Goal: Information Seeking & Learning: Check status

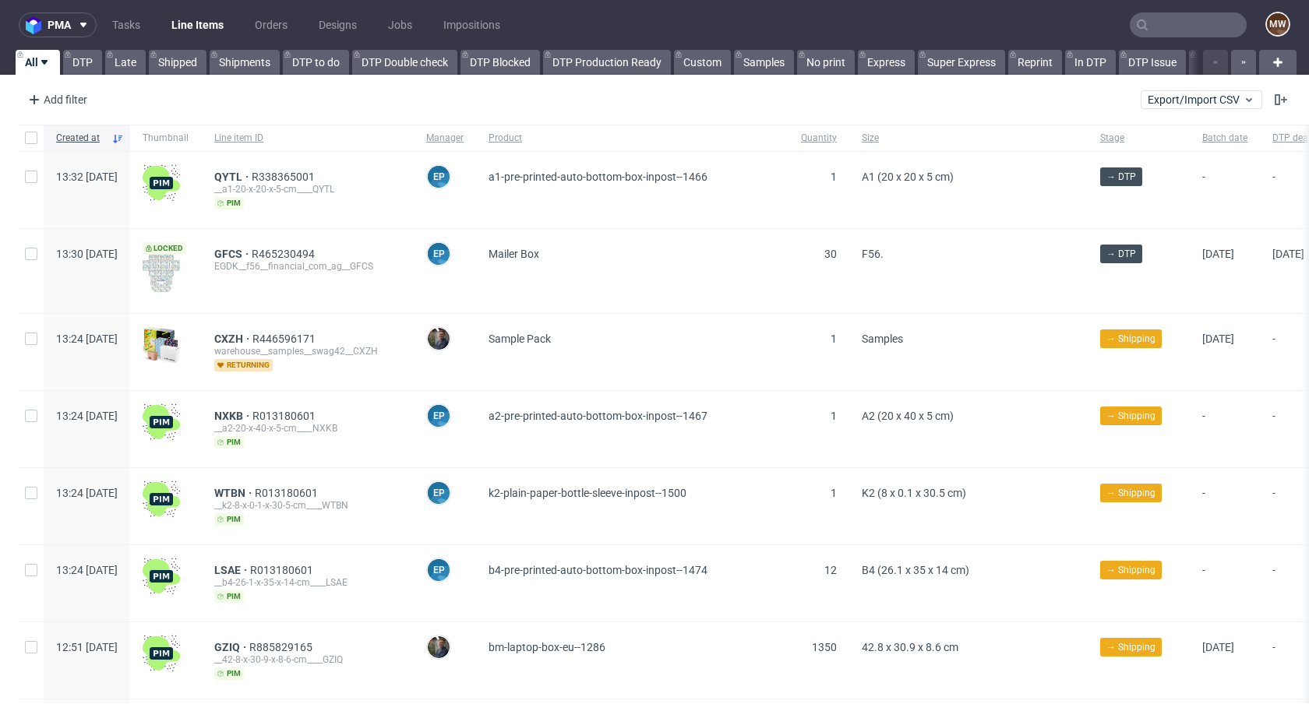
click at [1153, 25] on input "text" at bounding box center [1188, 24] width 117 height 25
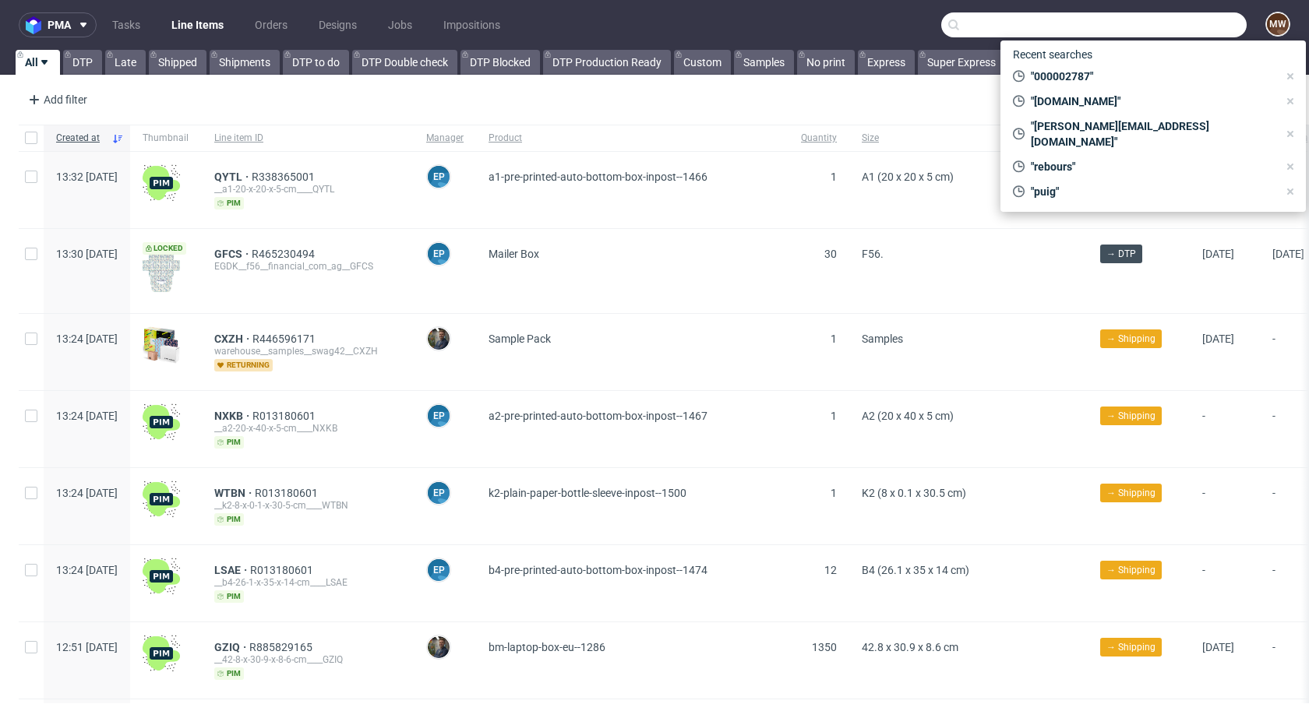
paste input "R338365001"
type input "R338365001"
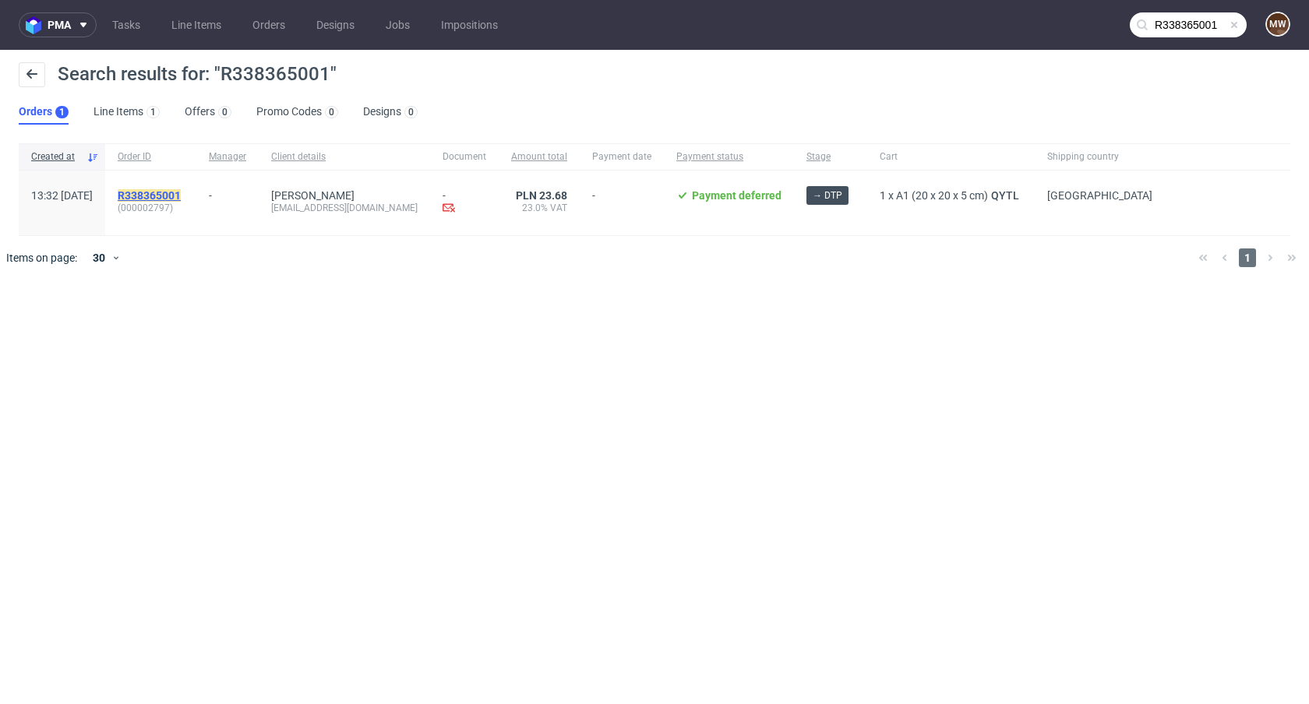
click at [172, 196] on mark "R338365001" at bounding box center [149, 195] width 63 height 12
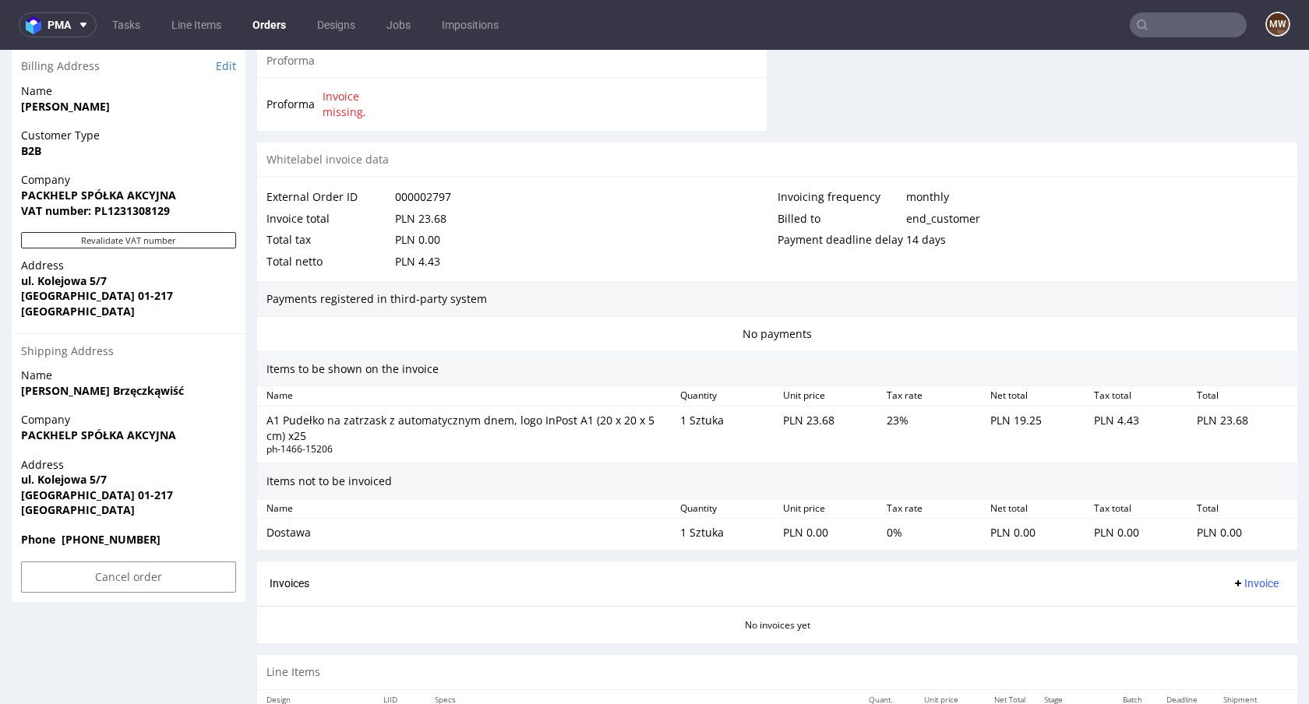
scroll to position [806, 0]
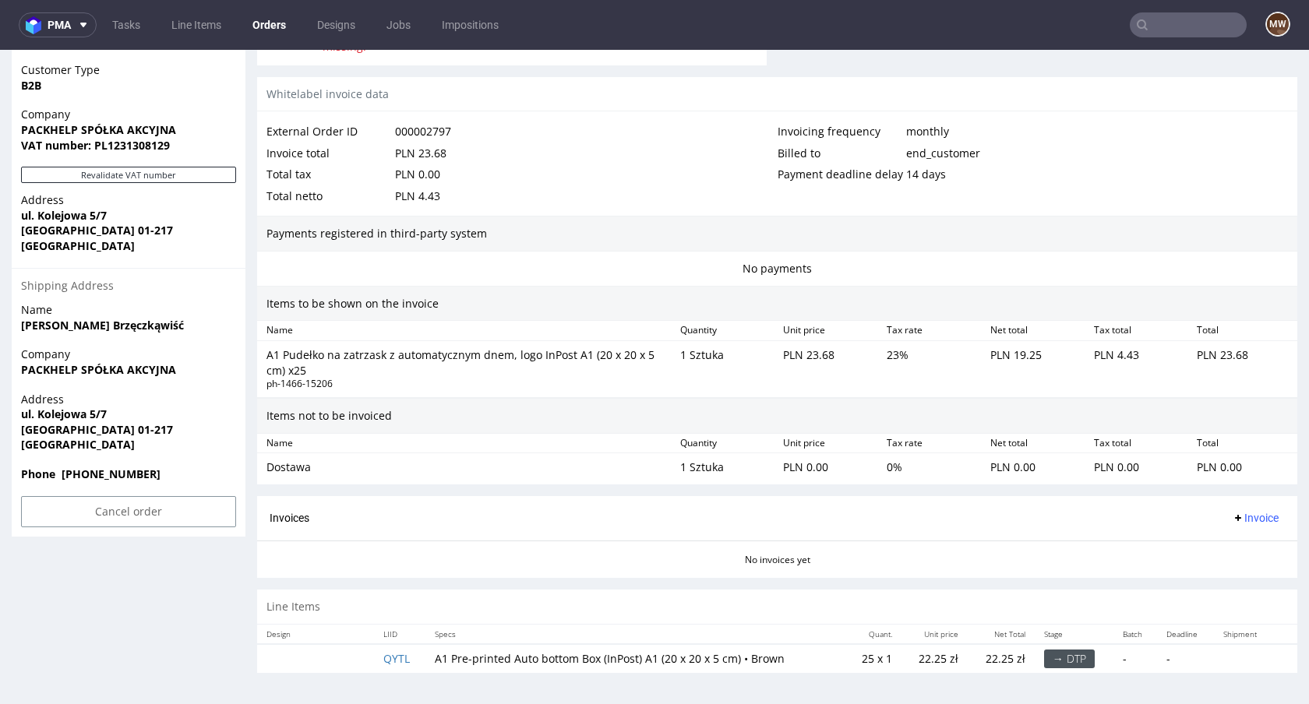
click at [320, 362] on div "A1 Pudełko na zatrzask z automatycznym dnem, logo InPost A1 (20 x 20 x 5 cm) x25" at bounding box center [466, 362] width 401 height 30
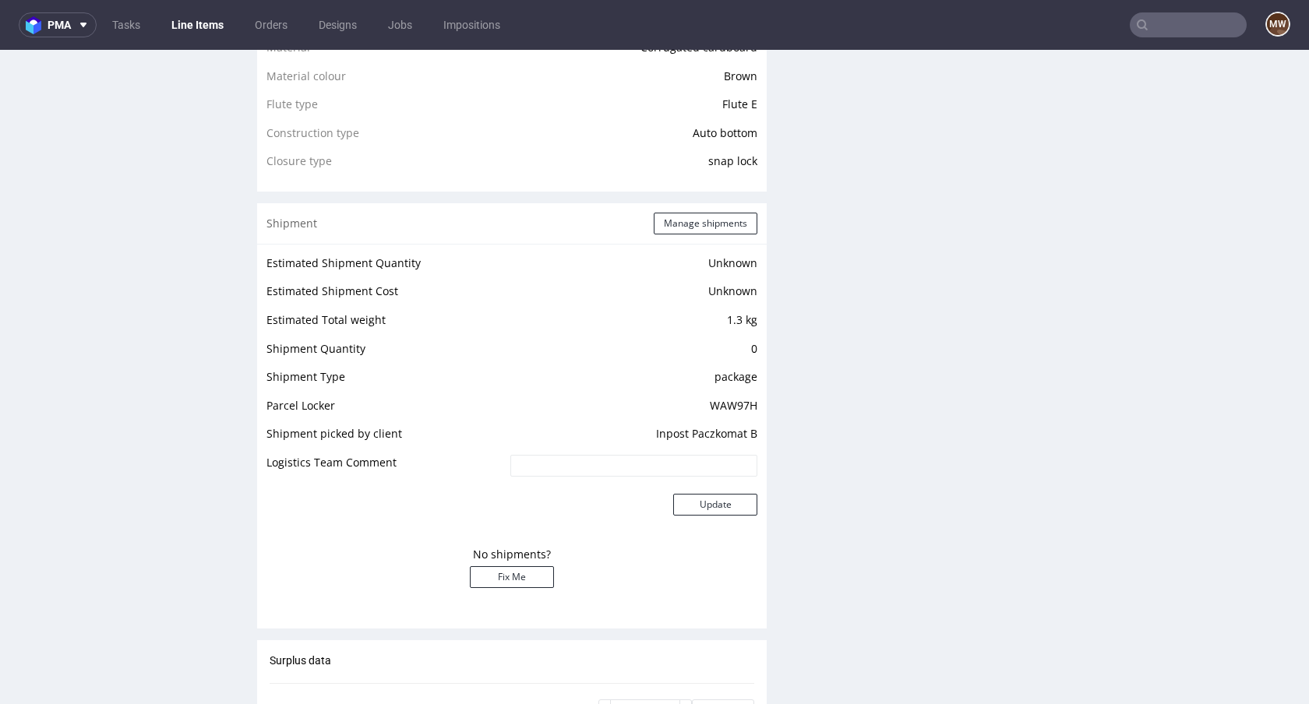
scroll to position [1092, 0]
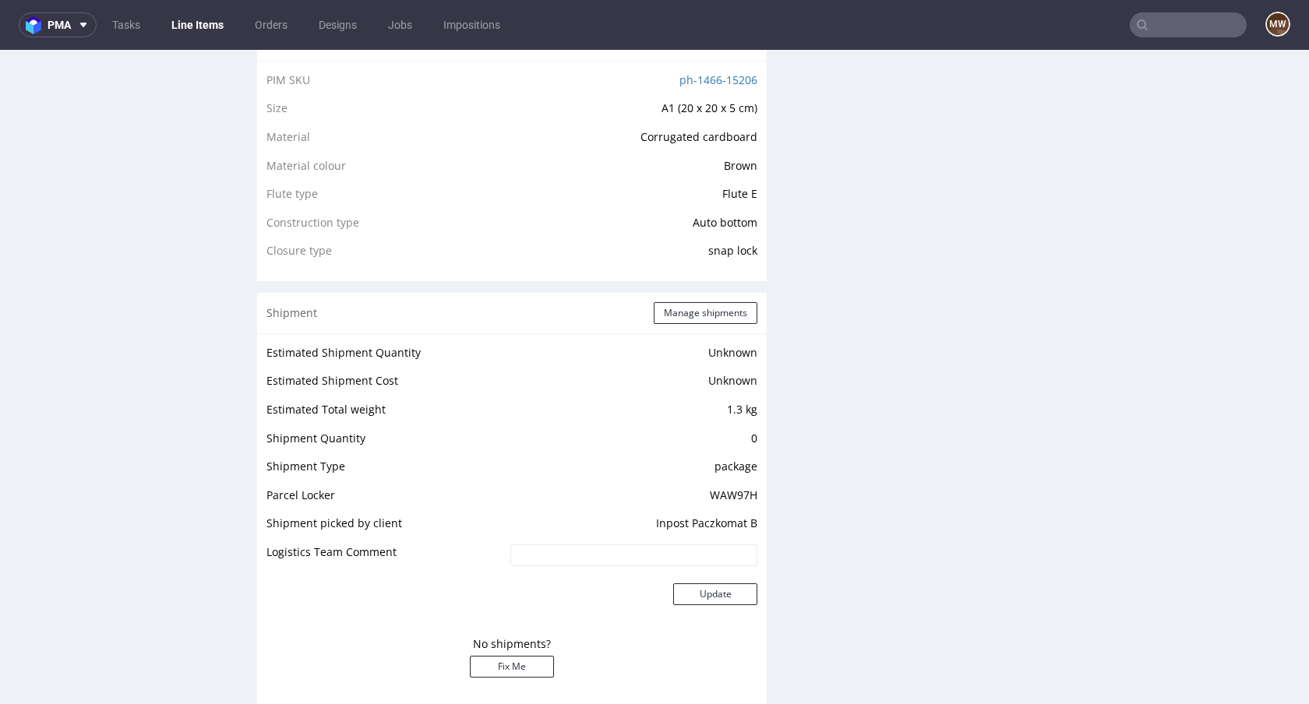
click at [714, 495] on td "WAW97H" at bounding box center [631, 500] width 251 height 29
copy td "WAW97H"
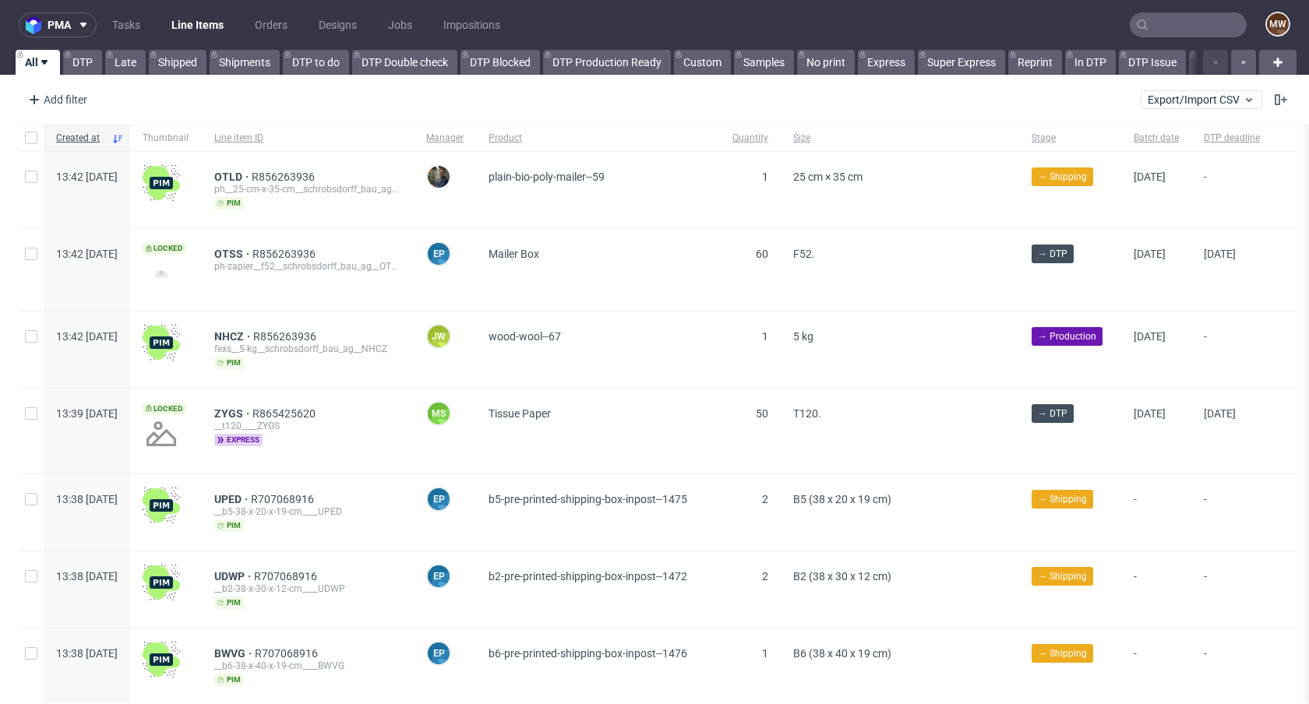
click at [1176, 25] on input "text" at bounding box center [1188, 24] width 117 height 25
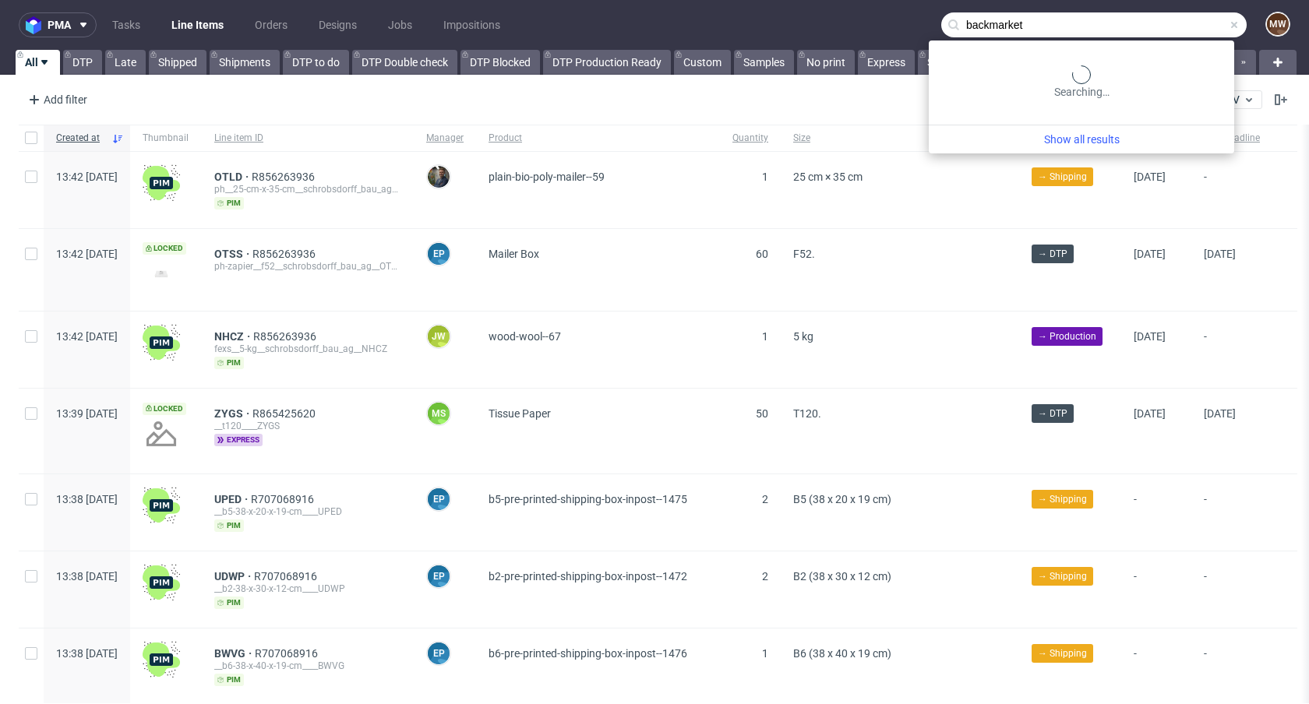
type input "backmarket"
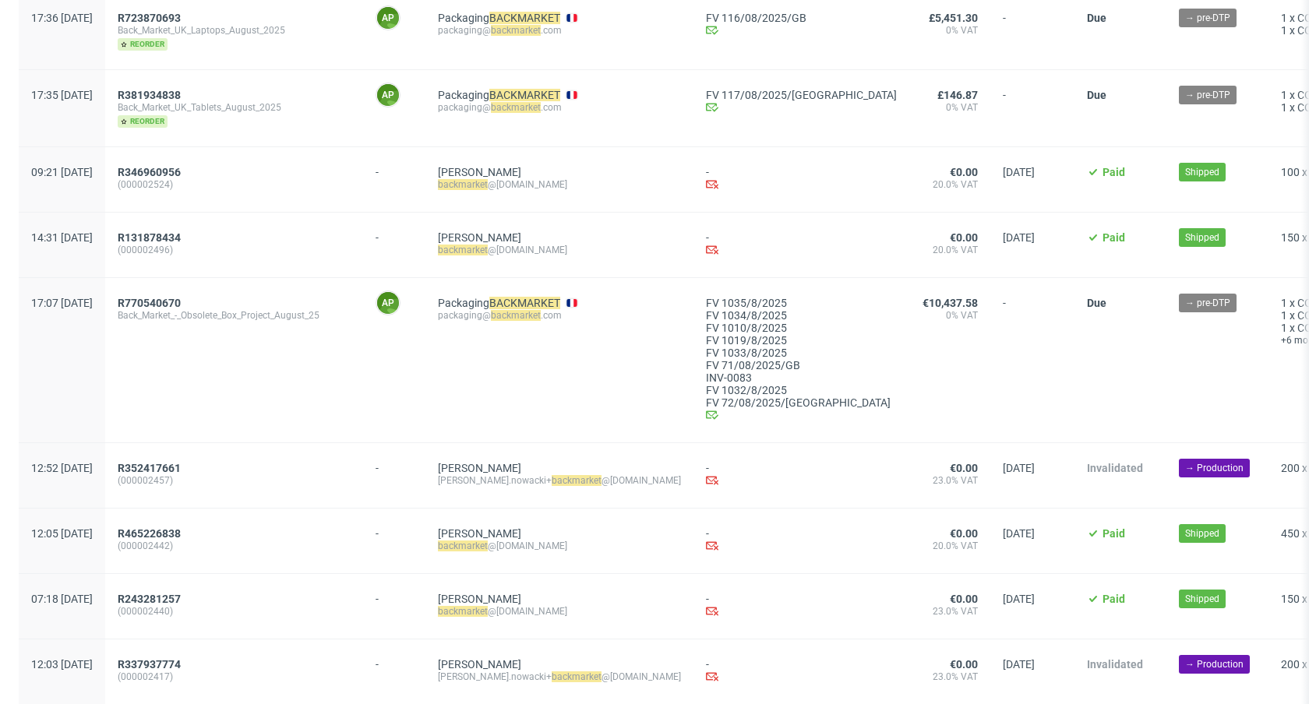
scroll to position [1074, 0]
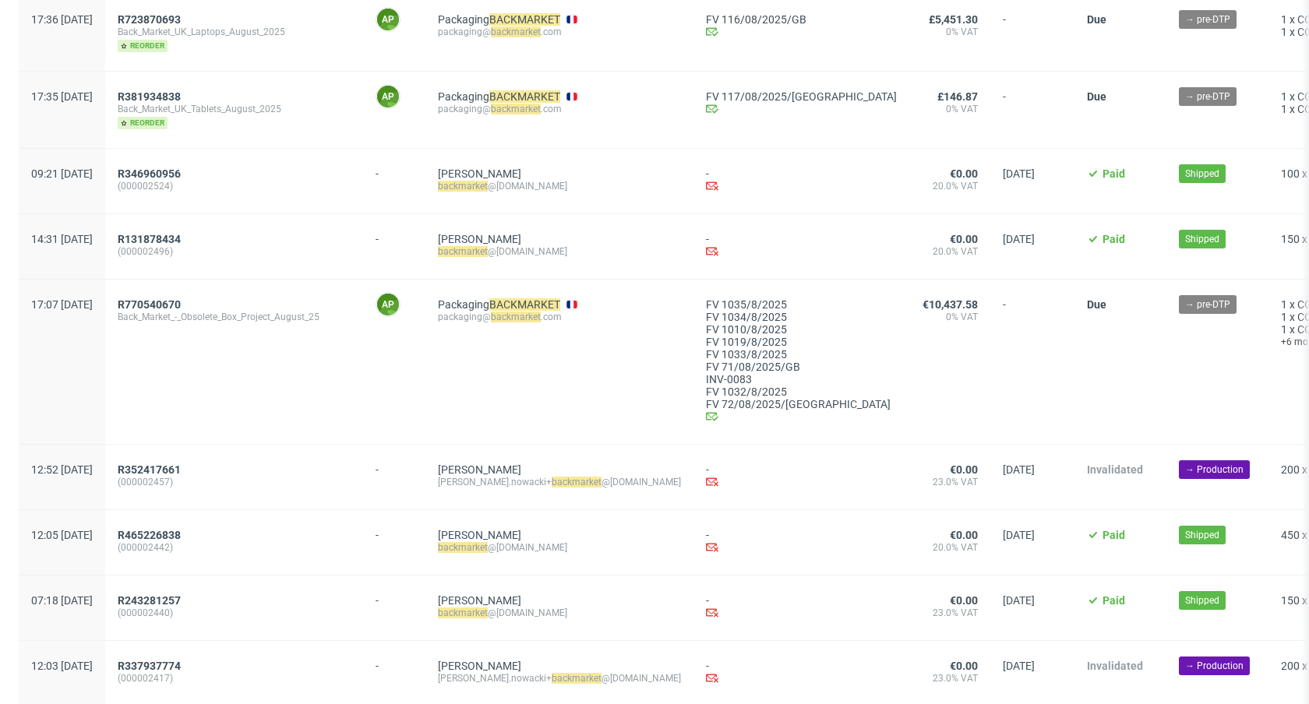
click at [93, 311] on span "17:07 Wed 20.08.2025" at bounding box center [62, 304] width 62 height 12
click at [363, 424] on div "R770540670 Back_Market_-_Obsolete_Box_Project_August_25" at bounding box center [234, 362] width 258 height 164
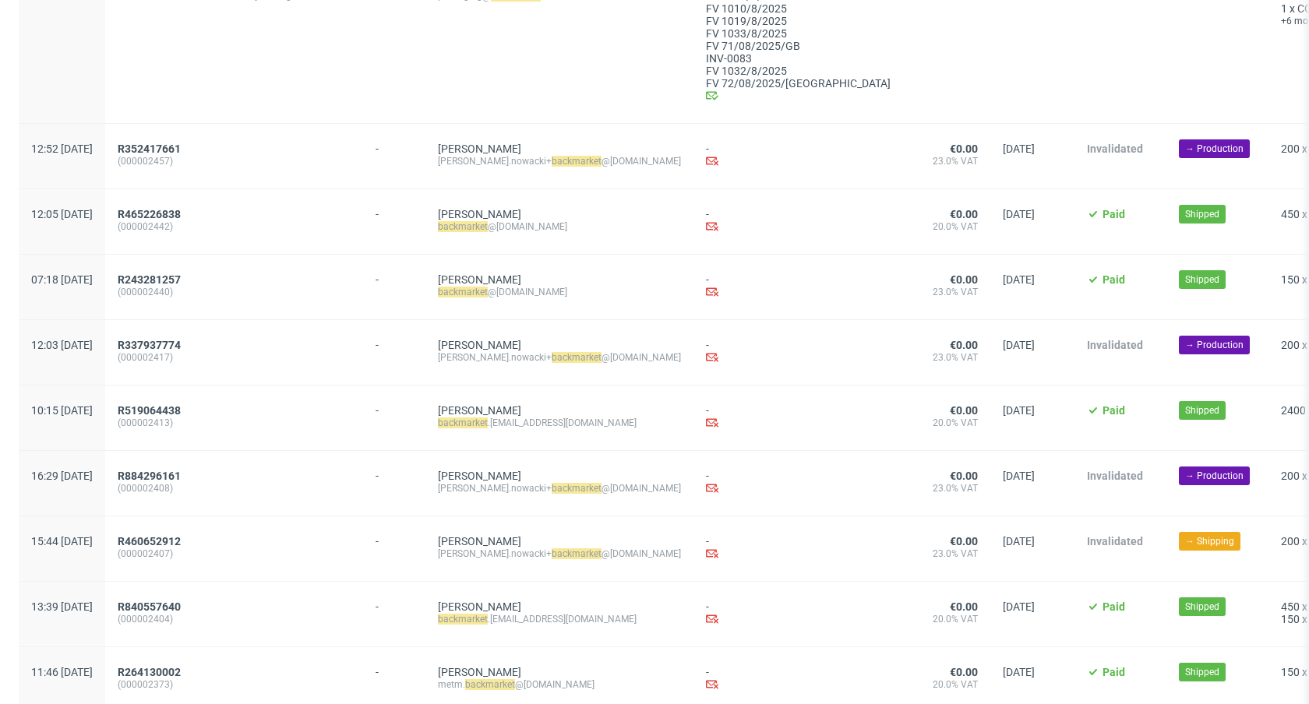
scroll to position [1705, 0]
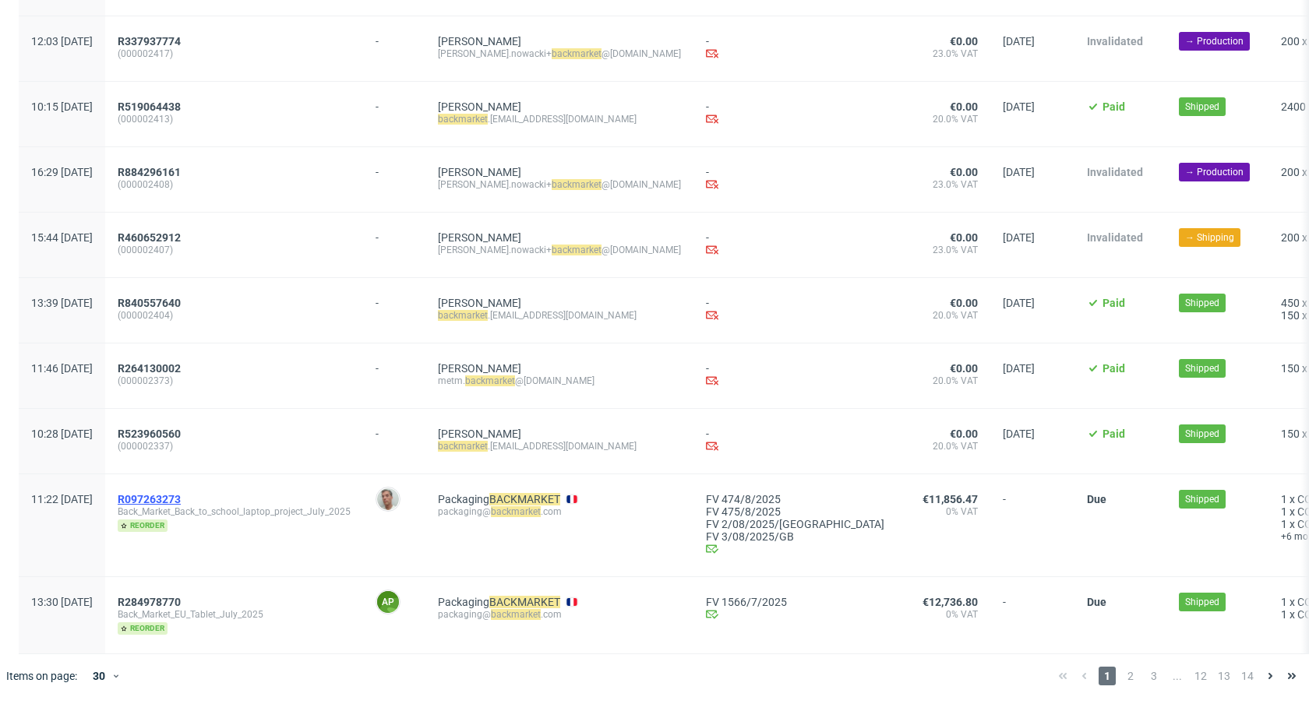
click at [181, 499] on span "R097263273" at bounding box center [149, 499] width 63 height 12
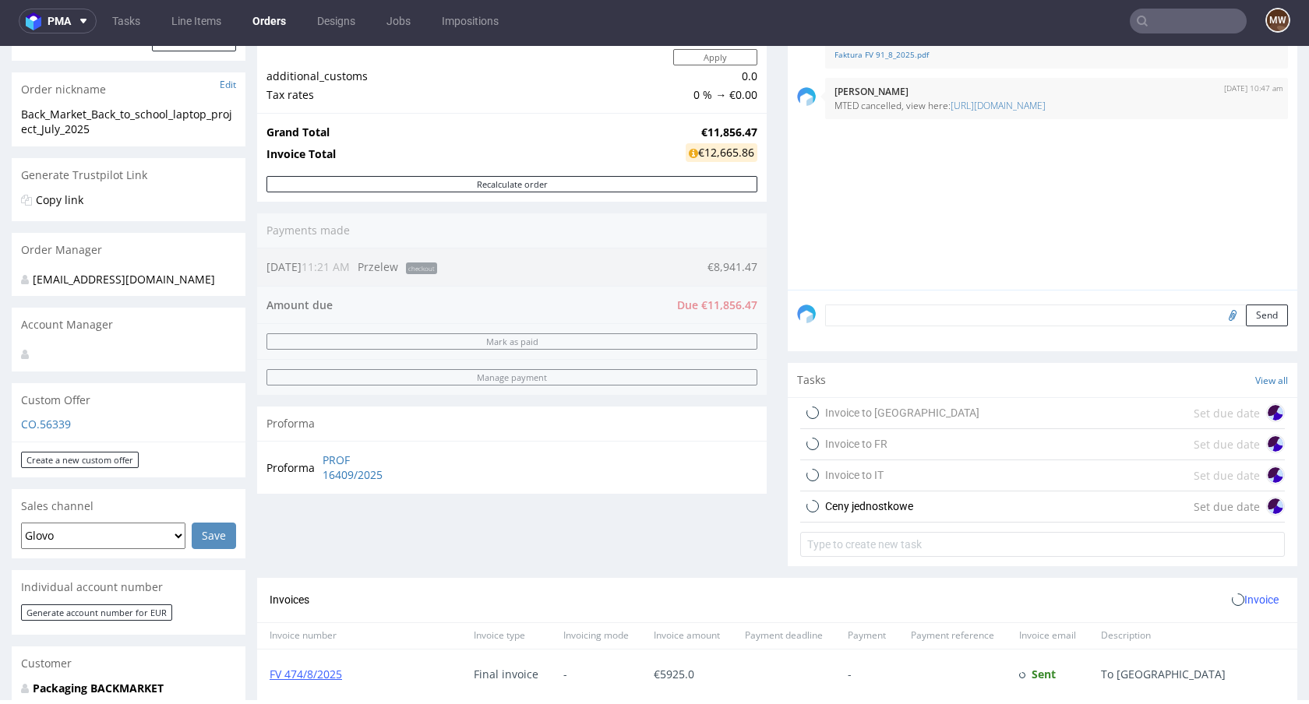
scroll to position [673, 0]
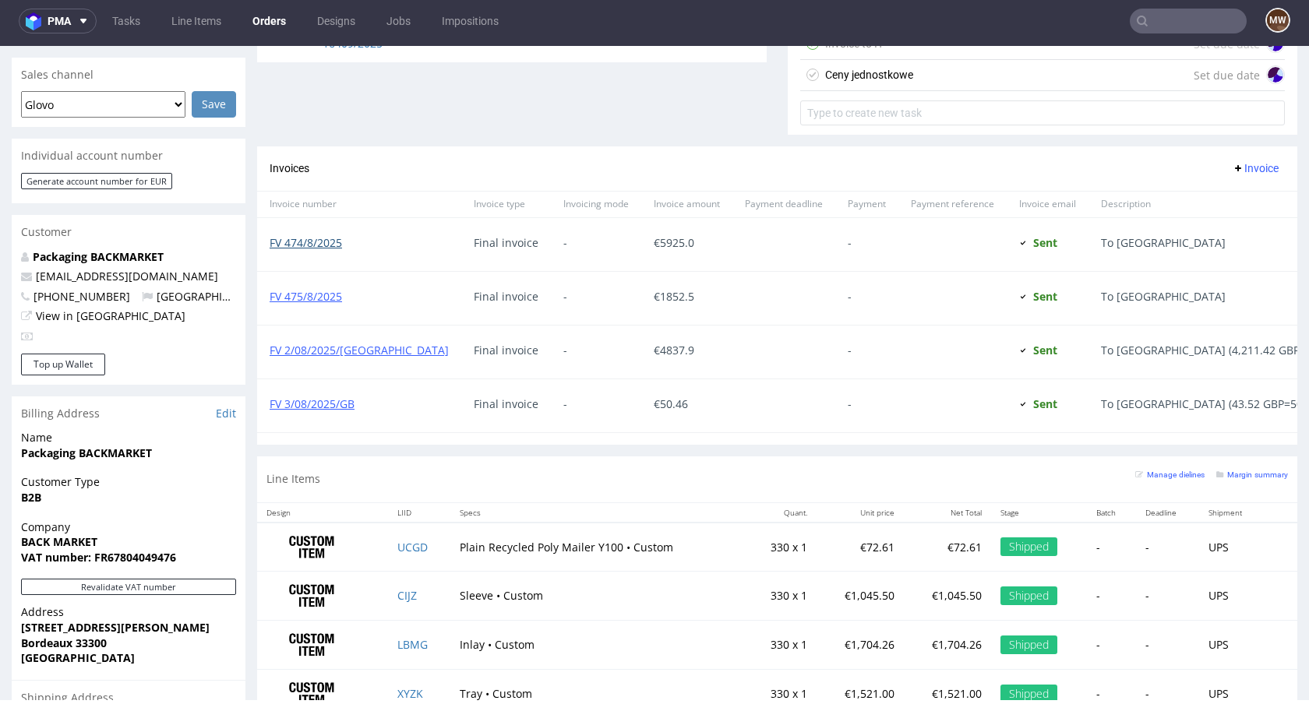
click at [314, 249] on link "FV 474/8/2025" at bounding box center [306, 242] width 72 height 15
click at [321, 304] on div "FV 475/8/2025" at bounding box center [359, 298] width 204 height 53
click at [316, 298] on link "FV 475/8/2025" at bounding box center [306, 296] width 72 height 15
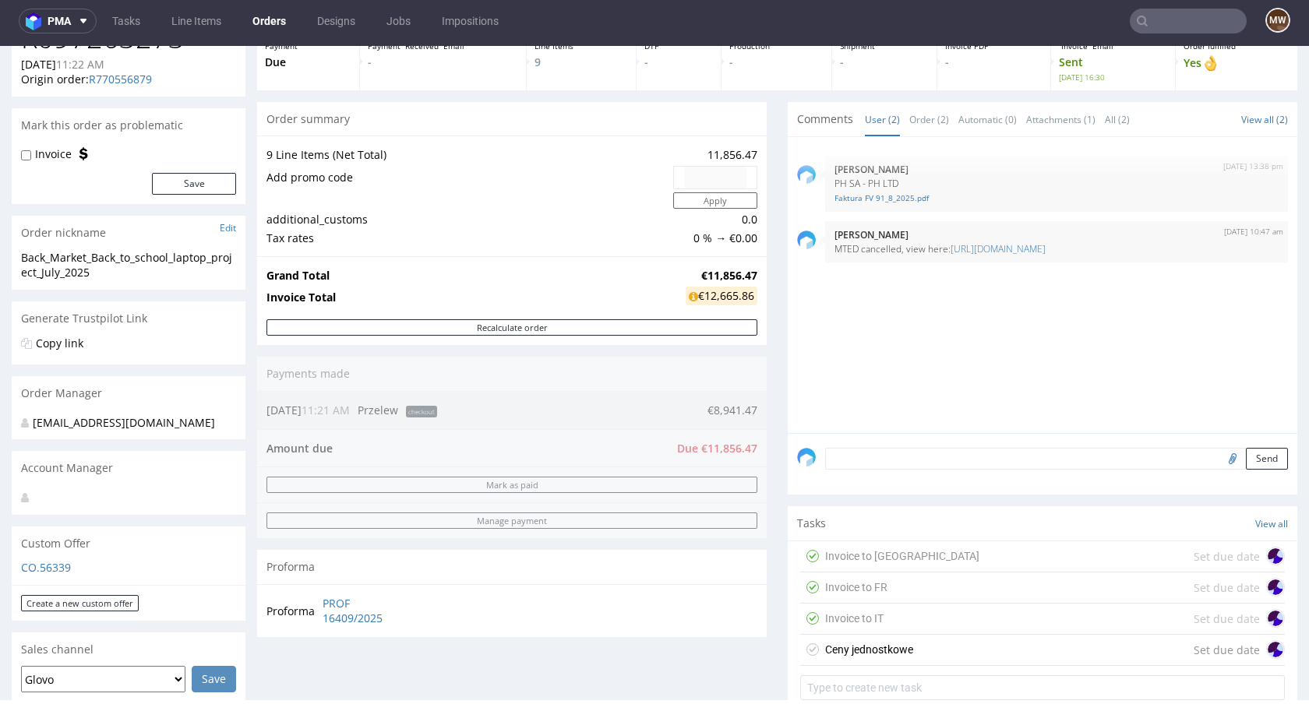
scroll to position [0, 0]
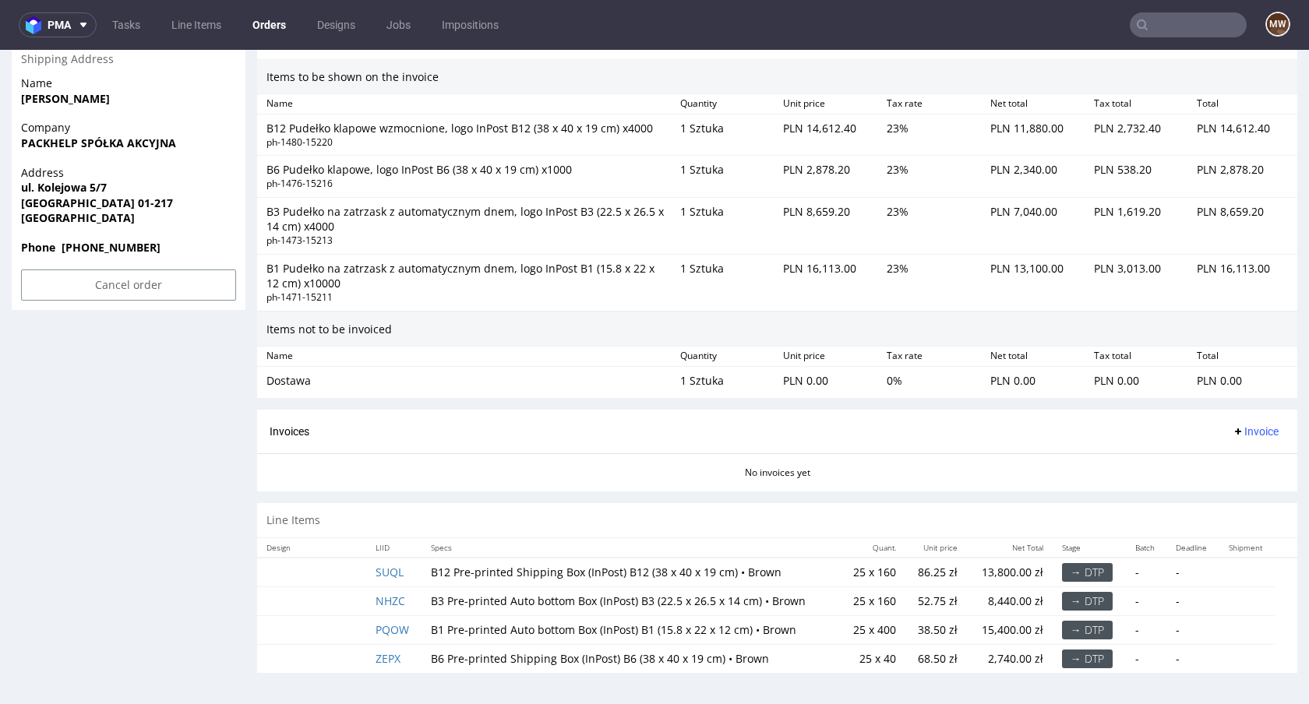
scroll to position [4, 0]
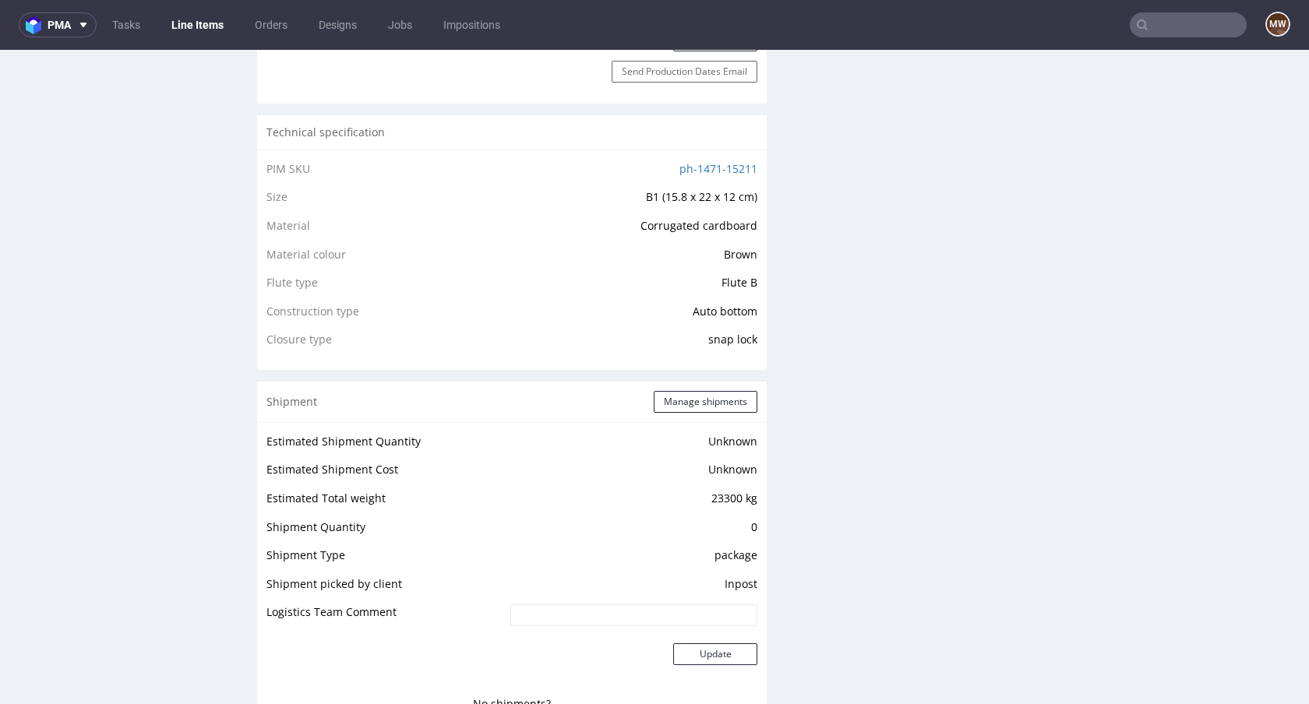
scroll to position [1005, 0]
click at [351, 582] on td "Shipment picked by client" at bounding box center [386, 587] width 240 height 29
click at [750, 550] on td "package" at bounding box center [631, 559] width 251 height 29
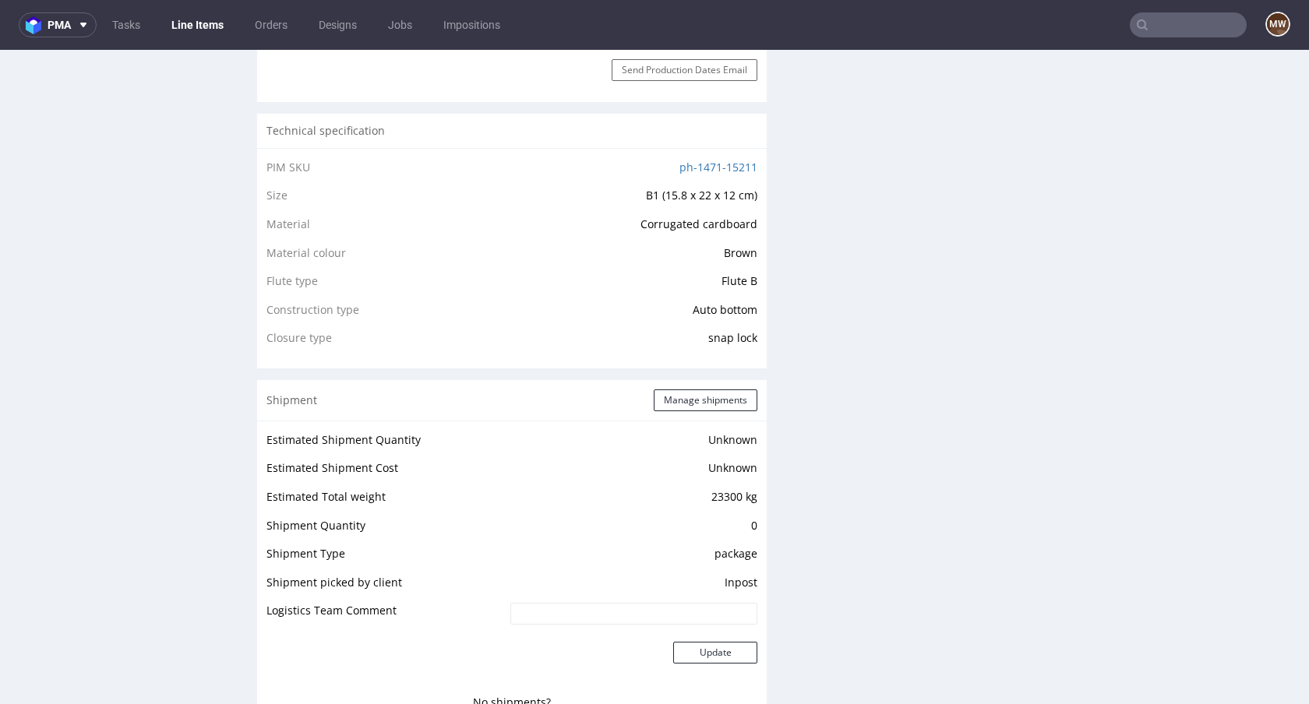
click at [750, 550] on td "package" at bounding box center [631, 559] width 251 height 29
click at [714, 493] on td "23300 kg" at bounding box center [631, 502] width 251 height 29
drag, startPoint x: 699, startPoint y: 496, endPoint x: 750, endPoint y: 499, distance: 51.5
click at [750, 499] on td "23300 kg" at bounding box center [631, 502] width 251 height 29
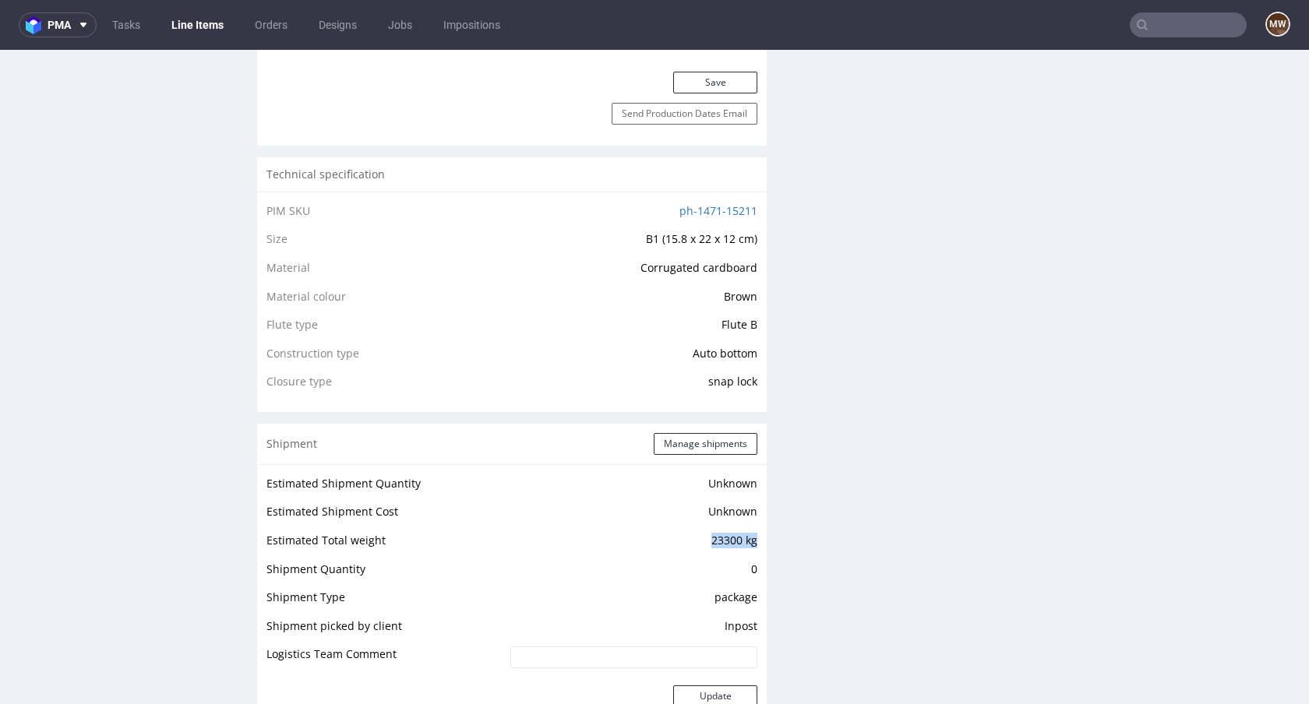
scroll to position [1035, 0]
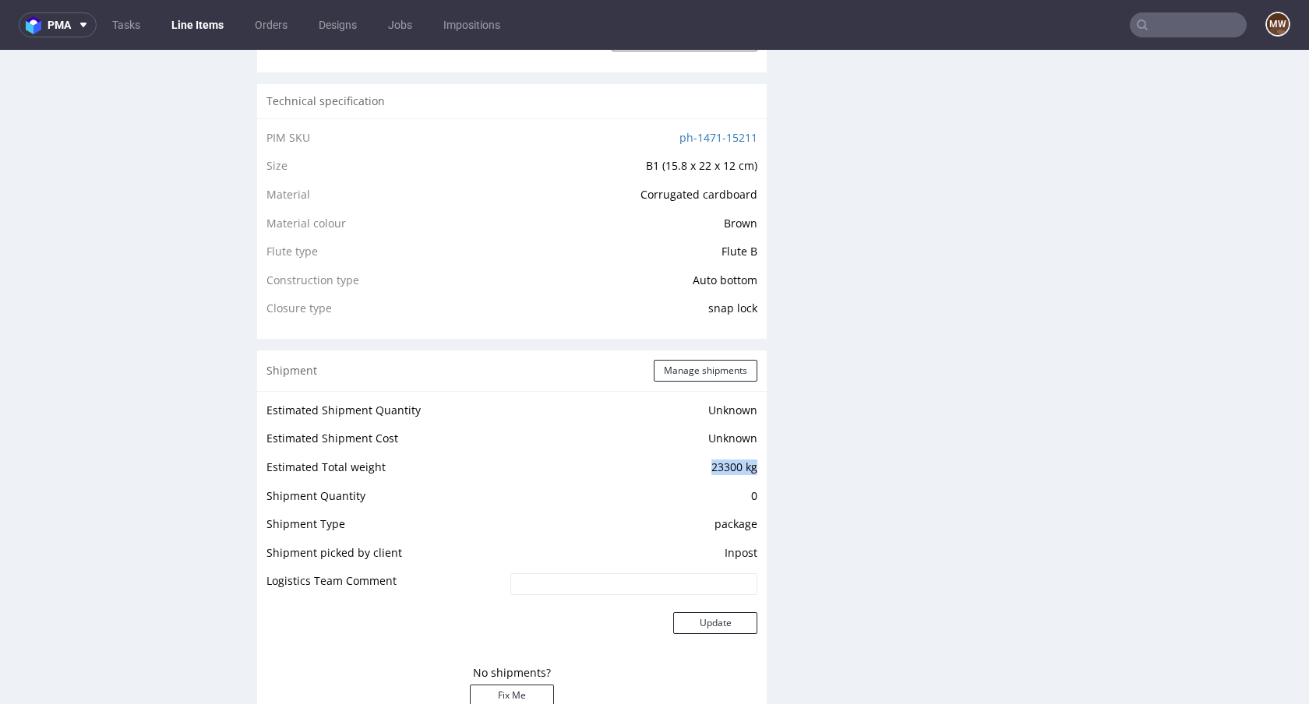
click at [718, 470] on td "23300 kg" at bounding box center [631, 472] width 251 height 29
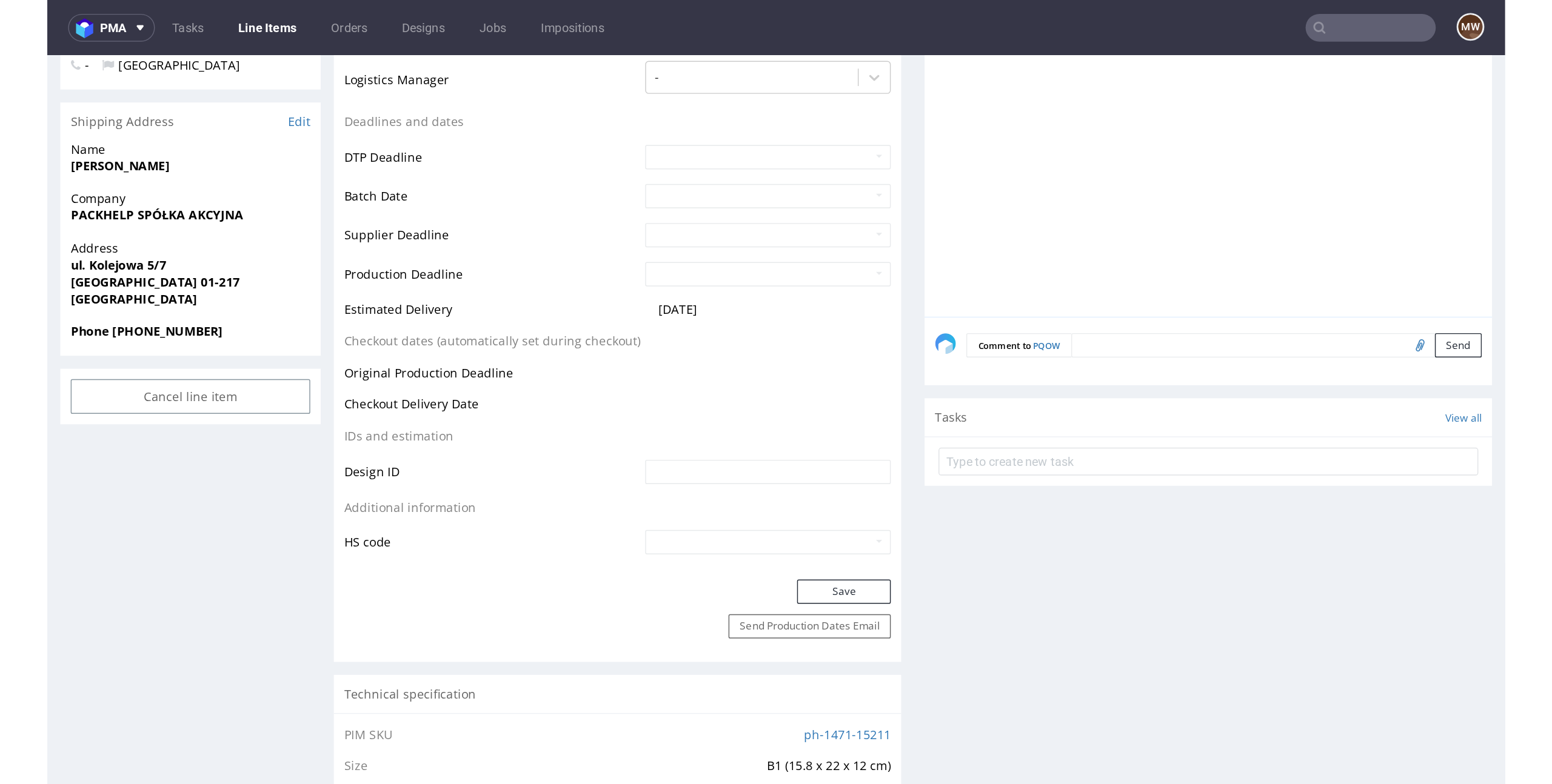
scroll to position [0, 0]
